Goal: Information Seeking & Learning: Learn about a topic

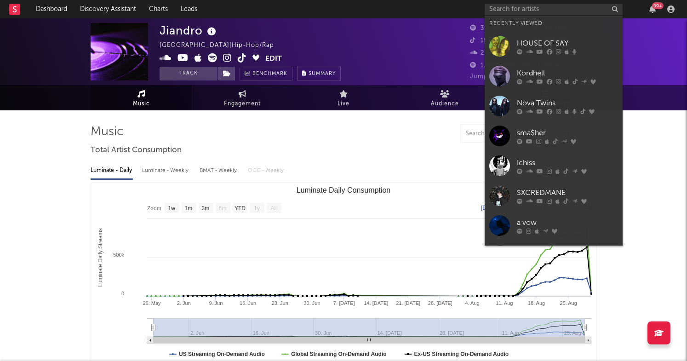
select select "1w"
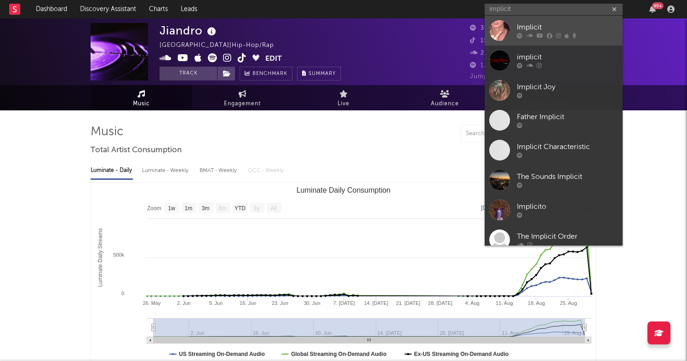
type input "implicit"
click at [555, 22] on link "Implicit" at bounding box center [554, 31] width 138 height 30
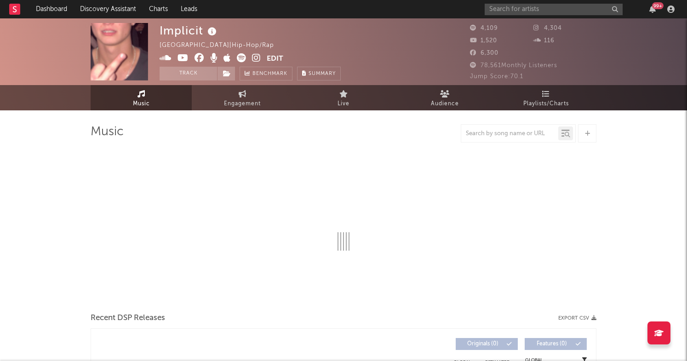
select select "1w"
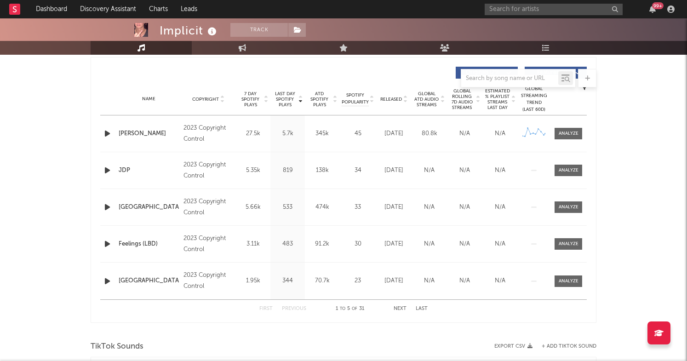
scroll to position [348, 0]
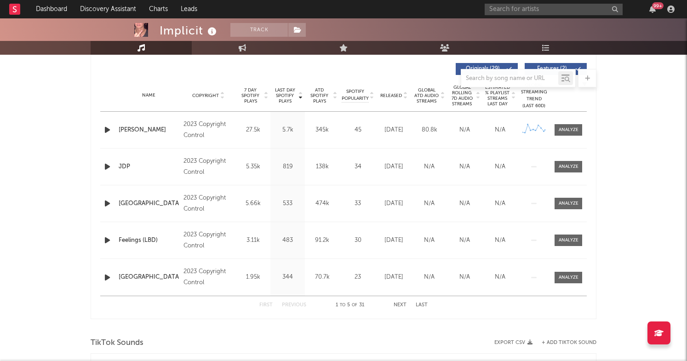
click at [399, 303] on button "Next" at bounding box center [399, 304] width 13 height 5
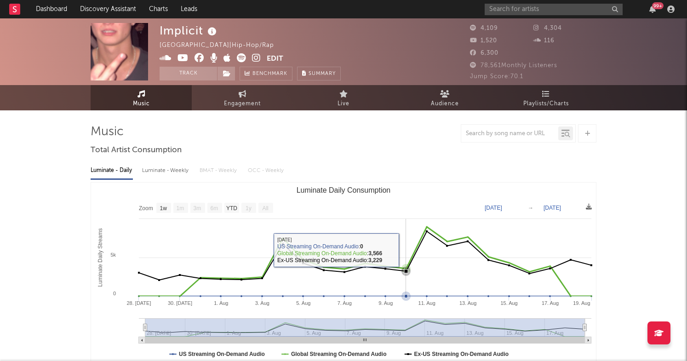
scroll to position [0, 0]
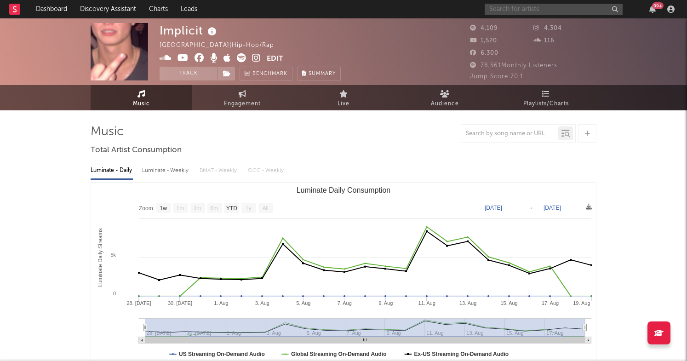
click at [539, 12] on input "text" at bounding box center [554, 9] width 138 height 11
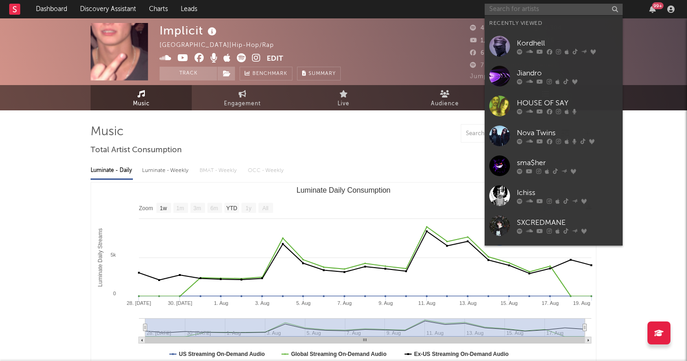
paste input "https://www.instagram.com/p/DGdiP8YIRQx/?hl=en"
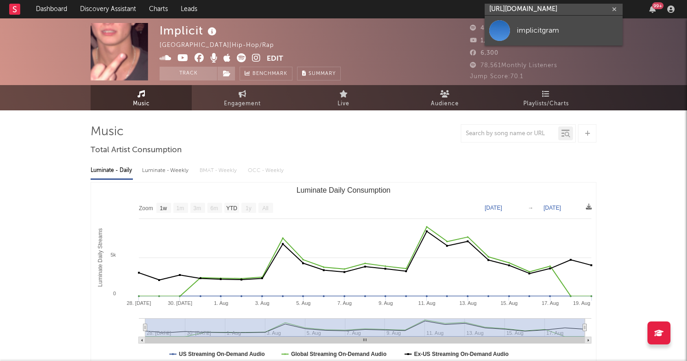
type input "https://www.instagram.com/p/DGdiP8YIRQx/?hl=en"
click at [542, 29] on div "implicitgram" at bounding box center [567, 30] width 101 height 11
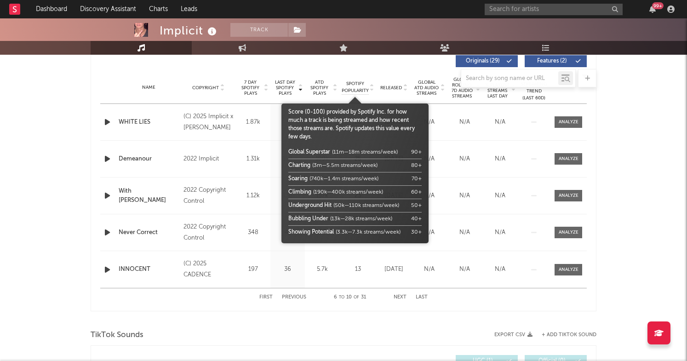
scroll to position [61, 0]
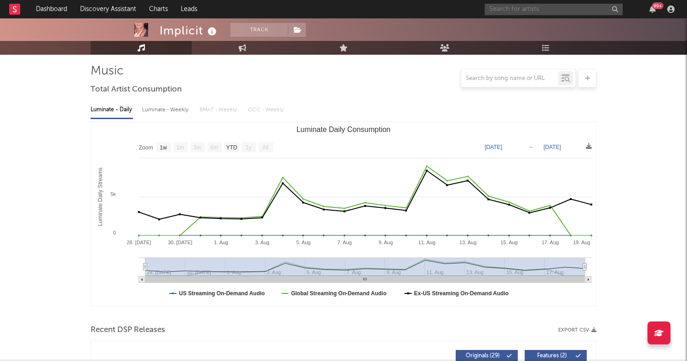
click at [503, 6] on input "text" at bounding box center [554, 9] width 138 height 11
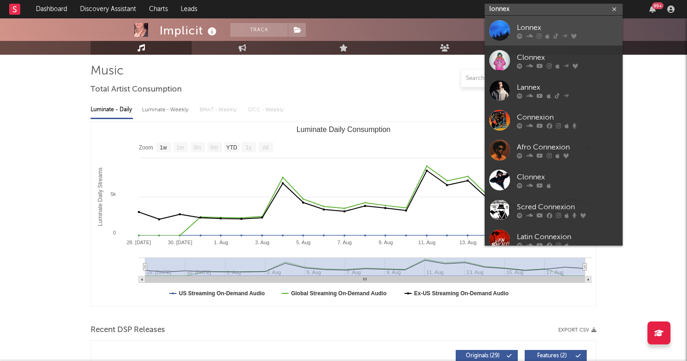
type input "lonnex"
click at [543, 31] on div "Lonnex" at bounding box center [567, 27] width 101 height 11
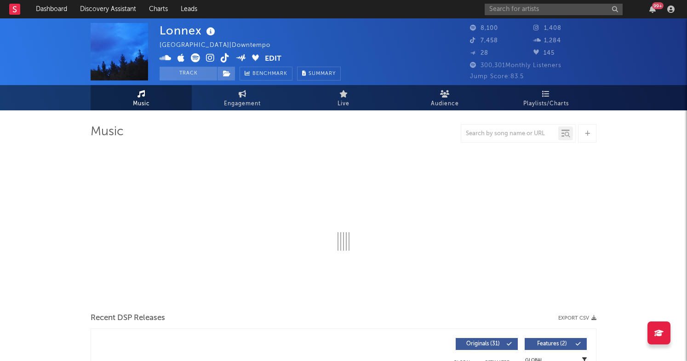
select select "6m"
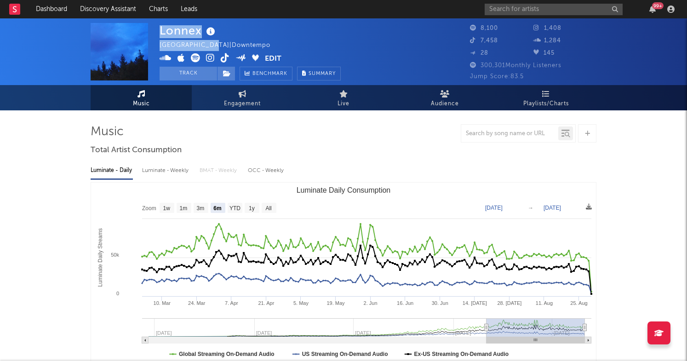
drag, startPoint x: 209, startPoint y: 44, endPoint x: 158, endPoint y: 44, distance: 51.0
click at [158, 44] on div "Lonnex Czech Republic | Downtempo Edit Track Benchmark Summary 8,100 1,408 7,45…" at bounding box center [343, 51] width 687 height 67
click at [161, 45] on div "Czech Republic | Downtempo" at bounding box center [220, 45] width 121 height 11
drag, startPoint x: 160, startPoint y: 45, endPoint x: 201, endPoint y: 45, distance: 40.5
click at [201, 45] on div "Czech Republic | Downtempo" at bounding box center [220, 45] width 121 height 11
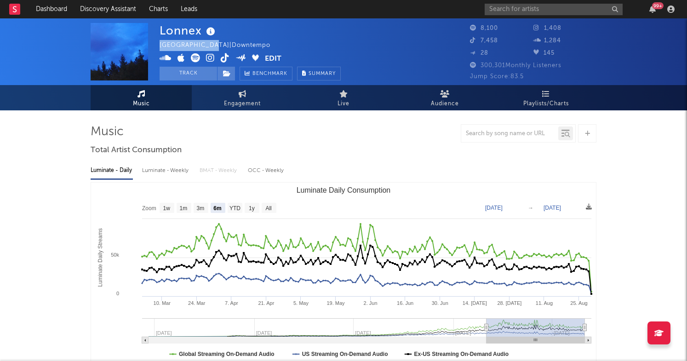
copy div "Czech Republic"
click at [388, 159] on div "Luminate - Daily Luminate - Weekly BMAT - Weekly OCC - Weekly Zoom 1w 1m 3m 6m …" at bounding box center [344, 263] width 506 height 211
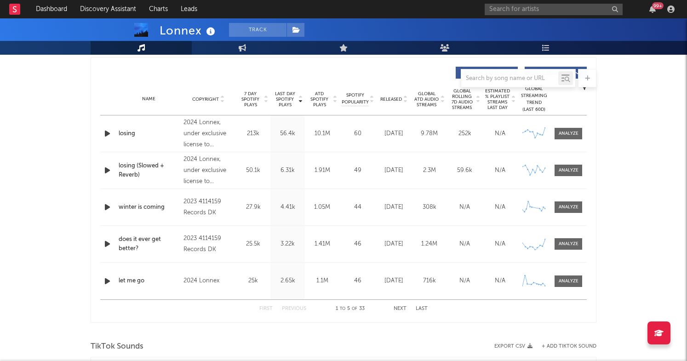
scroll to position [343, 0]
